Goal: Information Seeking & Learning: Learn about a topic

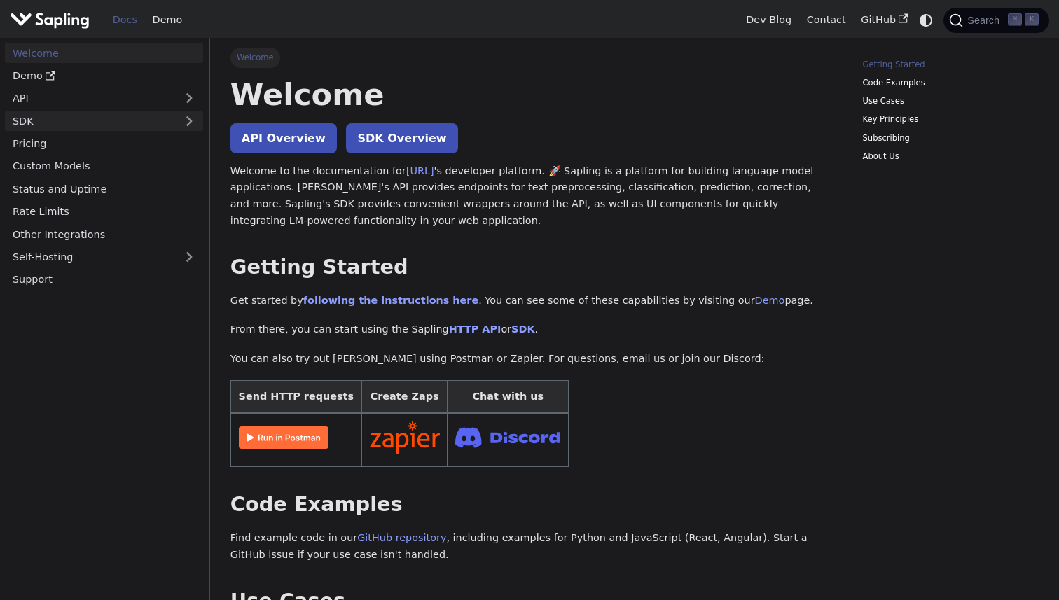
click at [58, 125] on link "SDK" at bounding box center [90, 121] width 170 height 20
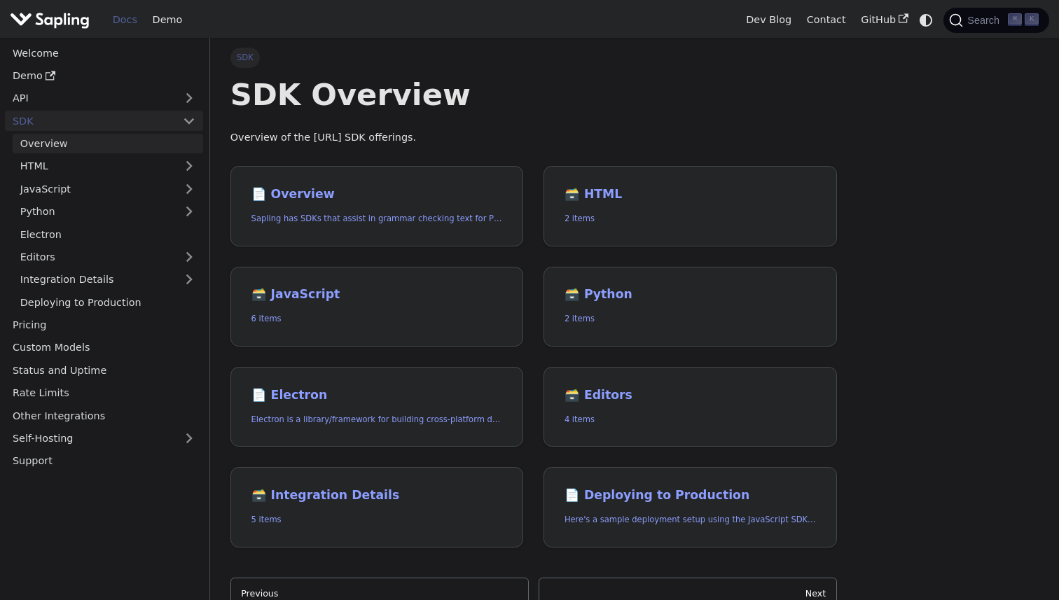
click at [97, 145] on link "Overview" at bounding box center [108, 144] width 190 height 20
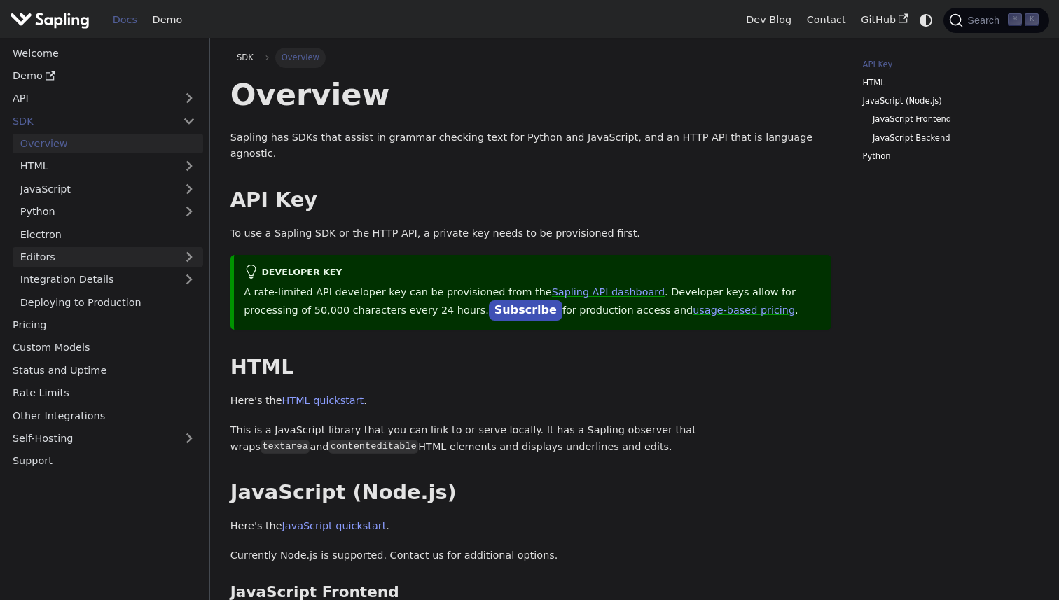
click at [63, 260] on link "Editors" at bounding box center [94, 257] width 162 height 20
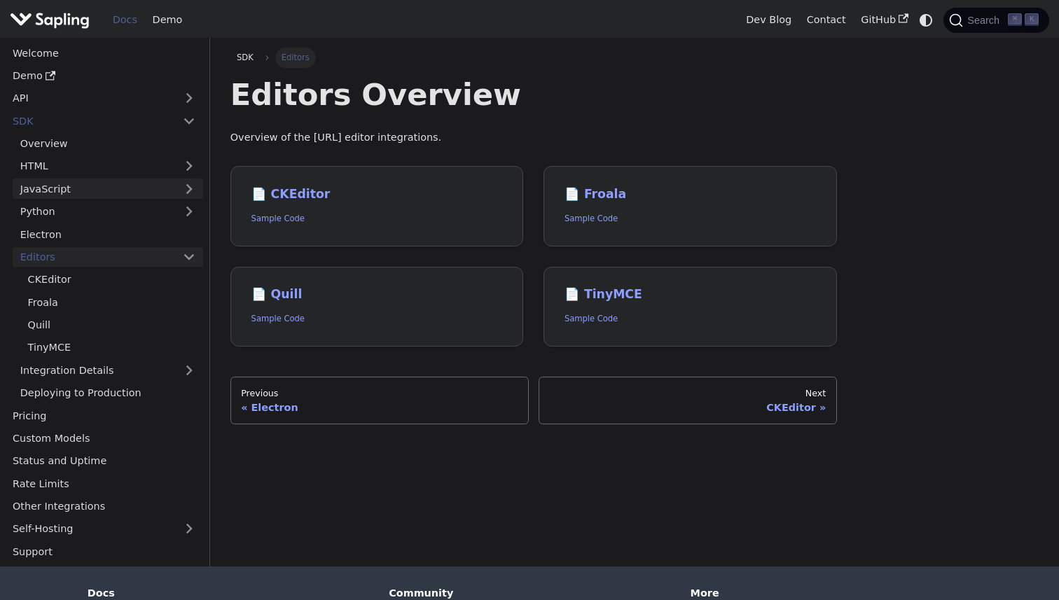
click at [148, 193] on link "JavaScript" at bounding box center [108, 189] width 190 height 20
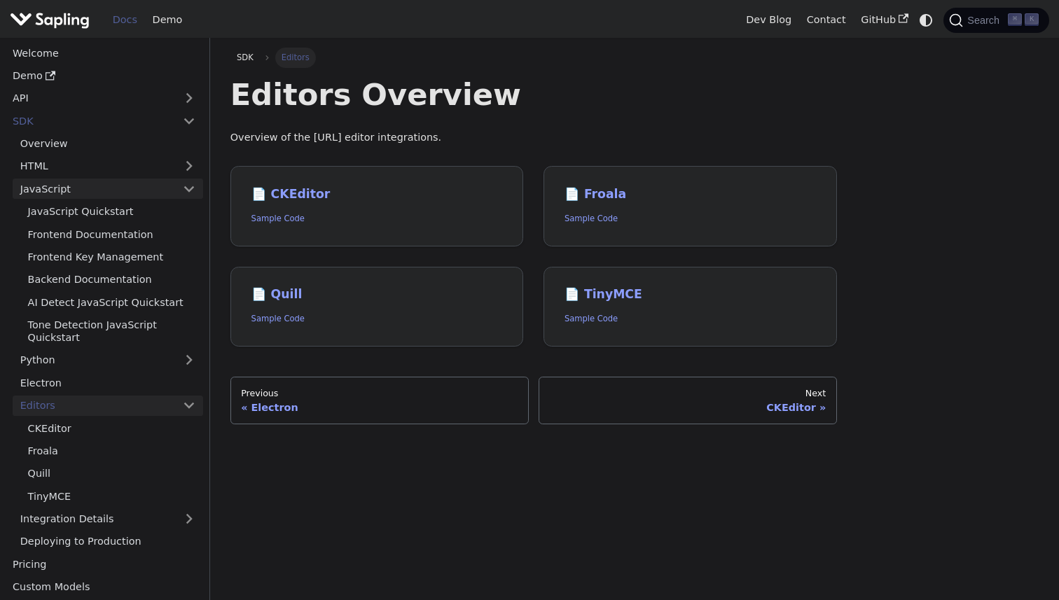
click at [132, 191] on link "JavaScript" at bounding box center [108, 189] width 190 height 20
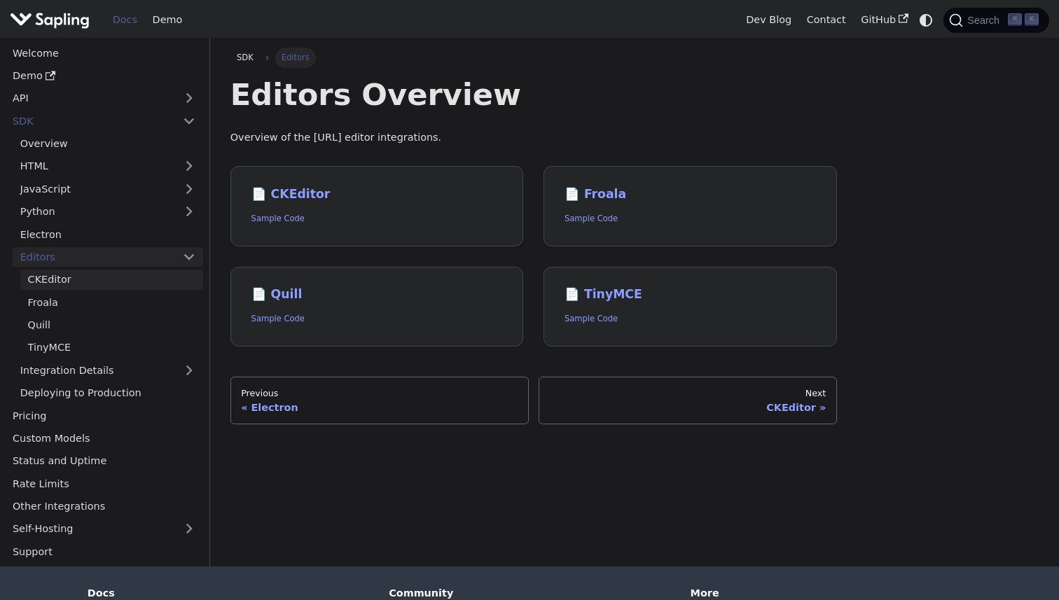
click at [69, 286] on link "CKEditor" at bounding box center [111, 280] width 183 height 20
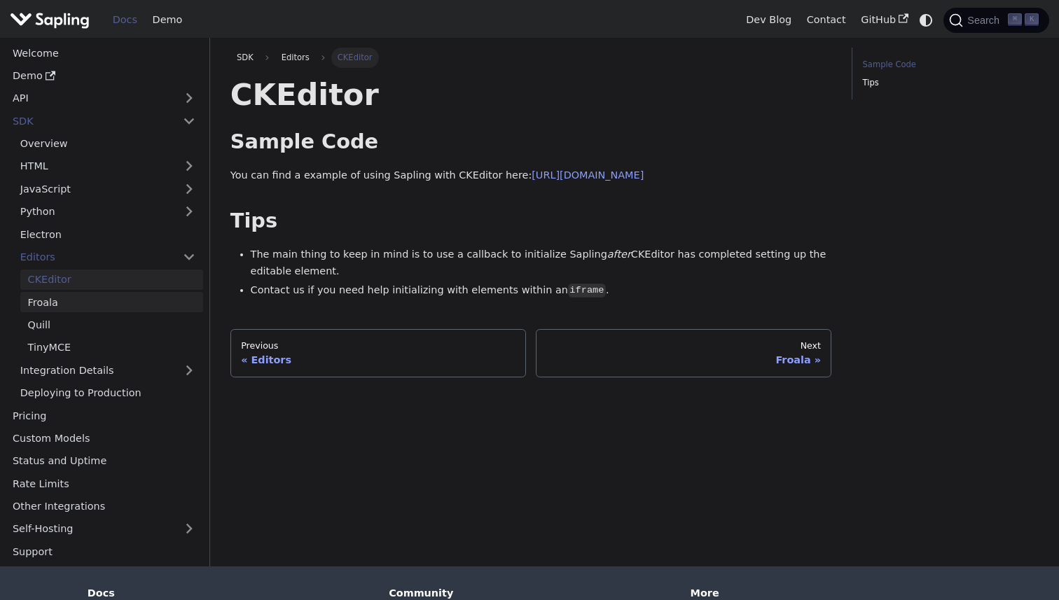
click at [98, 306] on link "Froala" at bounding box center [111, 302] width 183 height 20
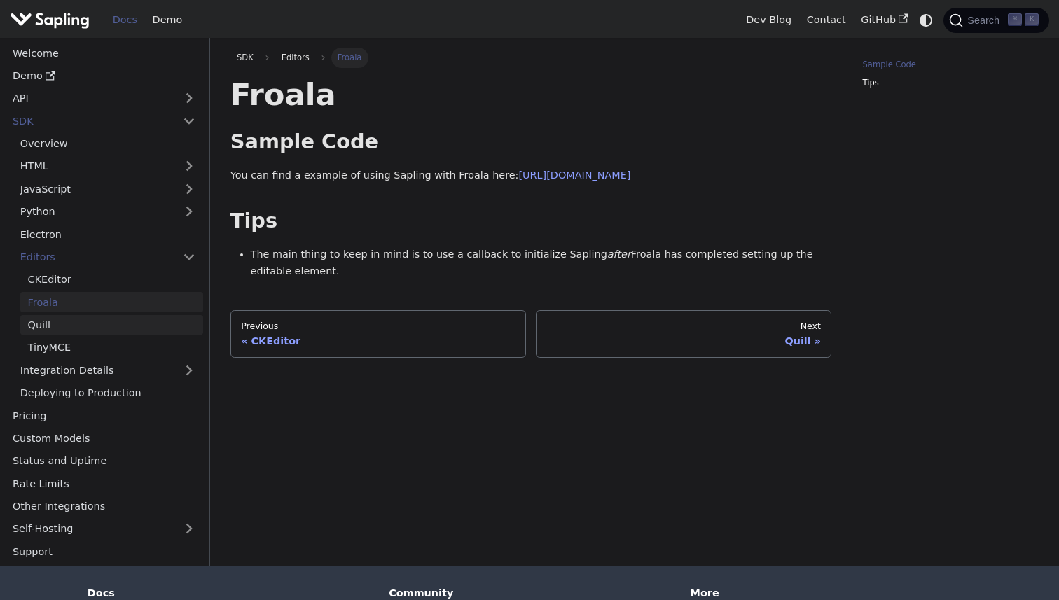
click at [98, 325] on link "Quill" at bounding box center [111, 325] width 183 height 20
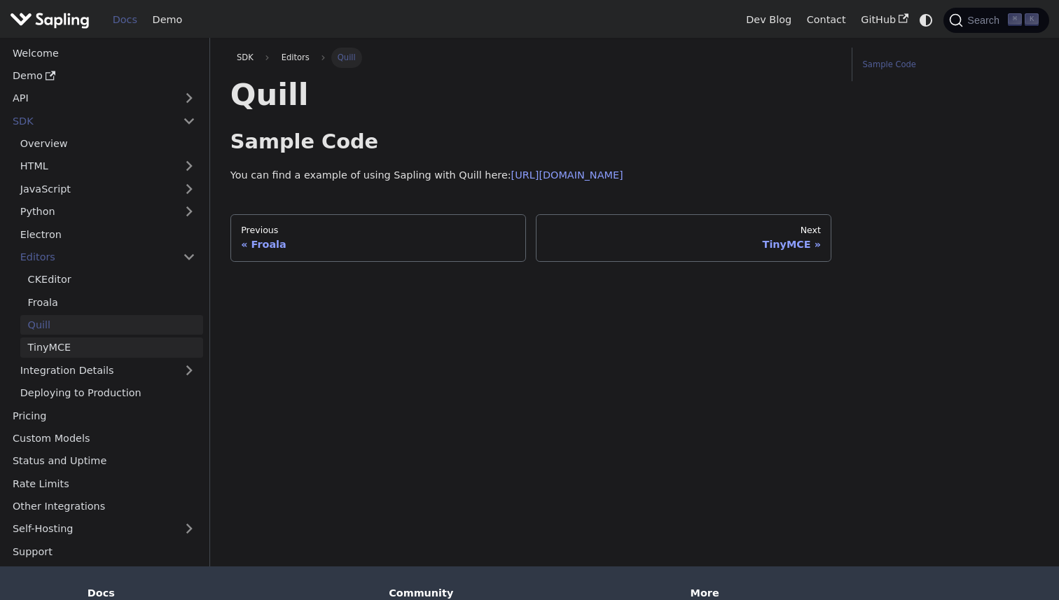
click at [98, 348] on link "TinyMCE" at bounding box center [111, 347] width 183 height 20
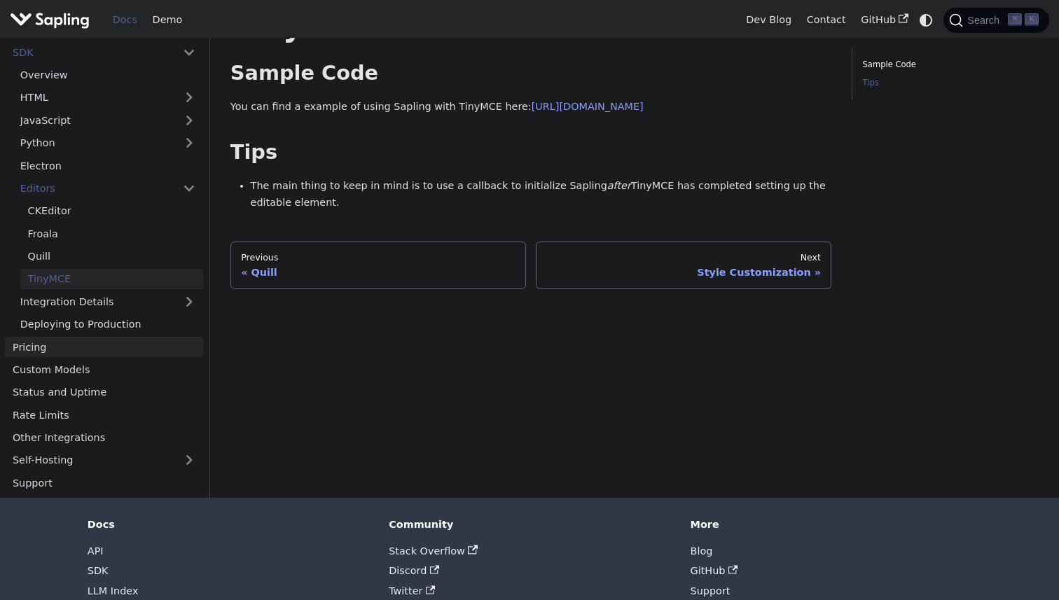
scroll to position [117, 0]
